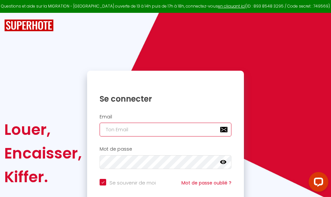
click at [153, 129] on input "email" at bounding box center [166, 130] width 132 height 14
type input "m"
checkbox input "true"
type input "ma"
checkbox input "true"
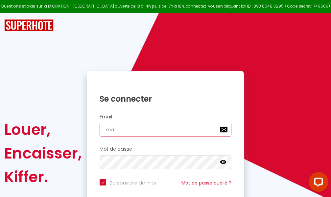
type input "mar"
checkbox input "true"
type input "marc"
checkbox input "true"
type input "marcd"
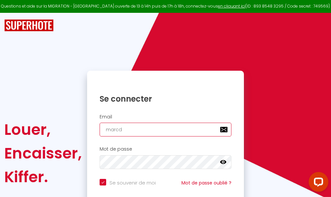
checkbox input "true"
type input "marcdp"
checkbox input "true"
type input "marcdpo"
checkbox input "true"
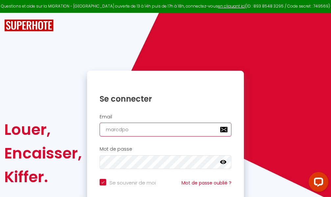
type input "marcdpoz"
checkbox input "true"
type input "marcdpoz."
checkbox input "true"
type input "marcdpoz.l"
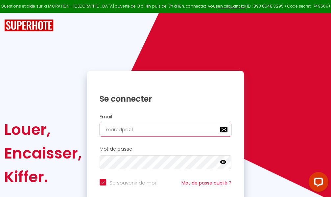
checkbox input "true"
type input "marcdpoz.lo"
checkbox input "true"
type input "marcdpoz.loc"
checkbox input "true"
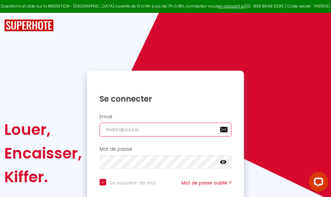
type input "marcdpoz.loca"
checkbox input "true"
type input "marcdpoz.locat"
checkbox input "true"
type input "marcdpoz.locati"
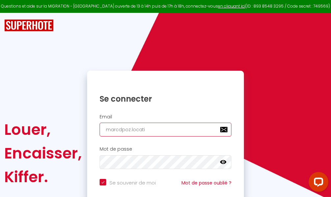
checkbox input "true"
type input "marcdpoz.locatio"
checkbox input "true"
type input "marcdpoz.location"
checkbox input "true"
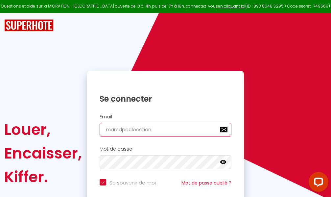
type input "marcdpoz.location@"
checkbox input "true"
type input "marcdpoz.location@g"
checkbox input "true"
type input "marcdpoz.location@gm"
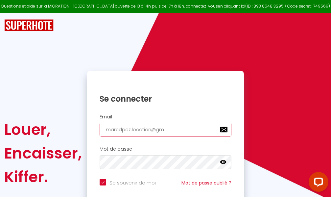
checkbox input "true"
type input "marcdpoz.location@gma"
checkbox input "true"
type input "marcdpoz.location@gmai"
checkbox input "true"
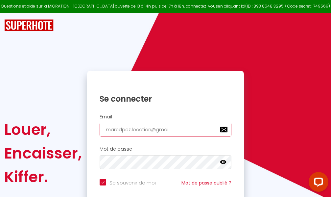
type input "[EMAIL_ADDRESS]"
checkbox input "true"
type input "[EMAIL_ADDRESS]."
checkbox input "true"
type input "marcdpoz.location@gmail.c"
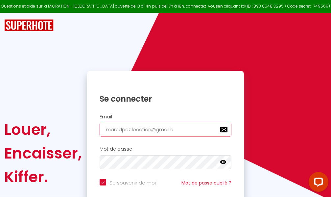
checkbox input "true"
type input "[EMAIL_ADDRESS][DOMAIN_NAME]"
checkbox input "true"
type input "[EMAIL_ADDRESS][DOMAIN_NAME]"
checkbox input "true"
